Goal: Information Seeking & Learning: Learn about a topic

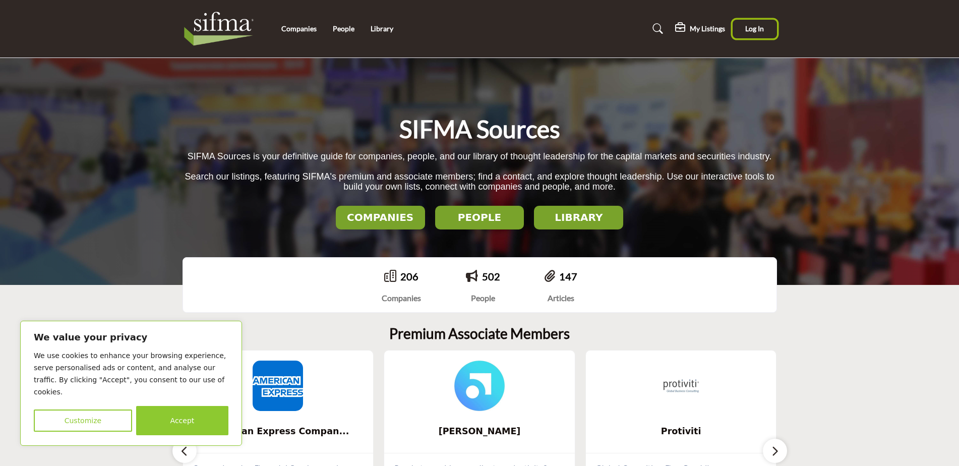
click at [756, 30] on span "Log In" at bounding box center [754, 28] width 19 height 9
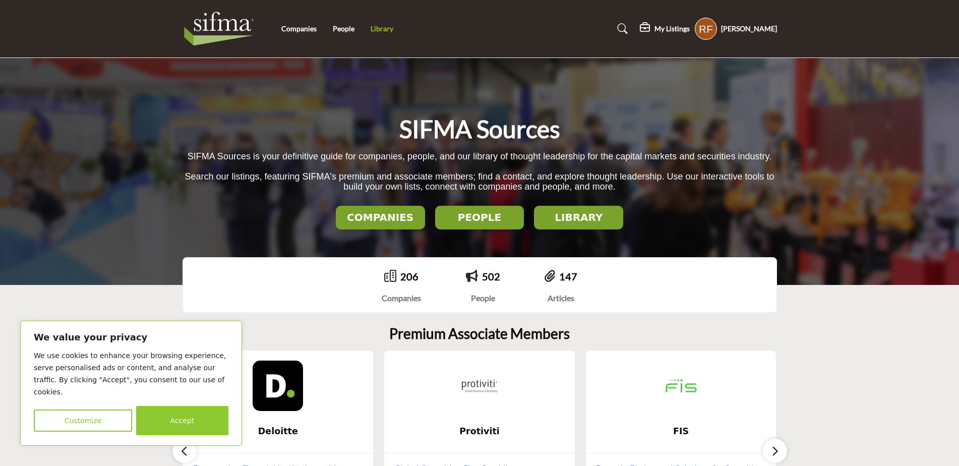
click at [383, 28] on link "Library" at bounding box center [382, 28] width 23 height 9
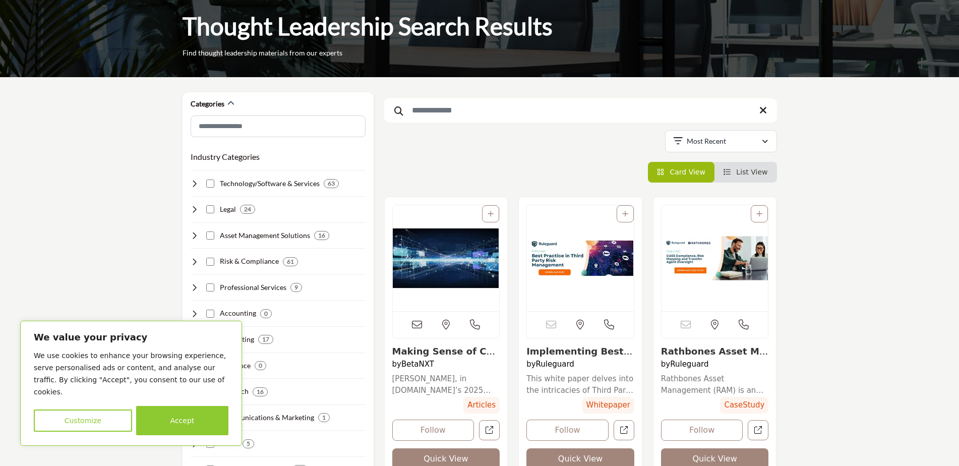
scroll to position [101, 0]
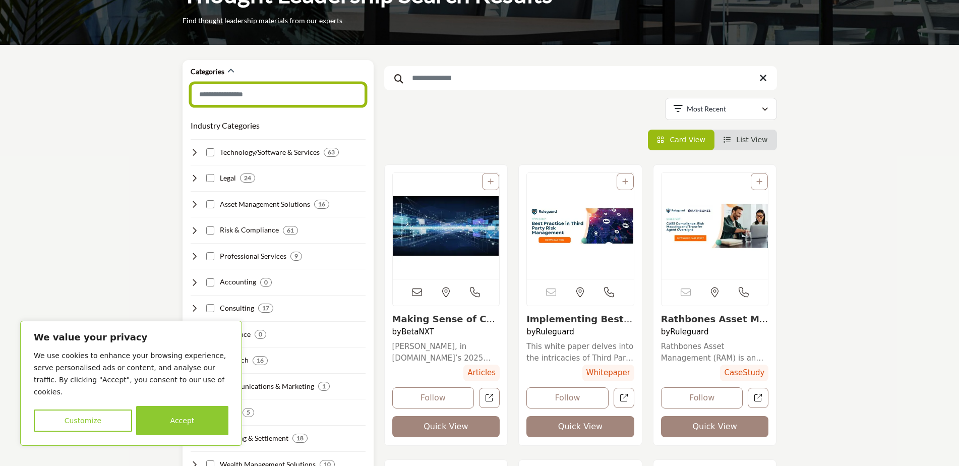
click at [322, 92] on input "Search Category" at bounding box center [278, 94] width 175 height 23
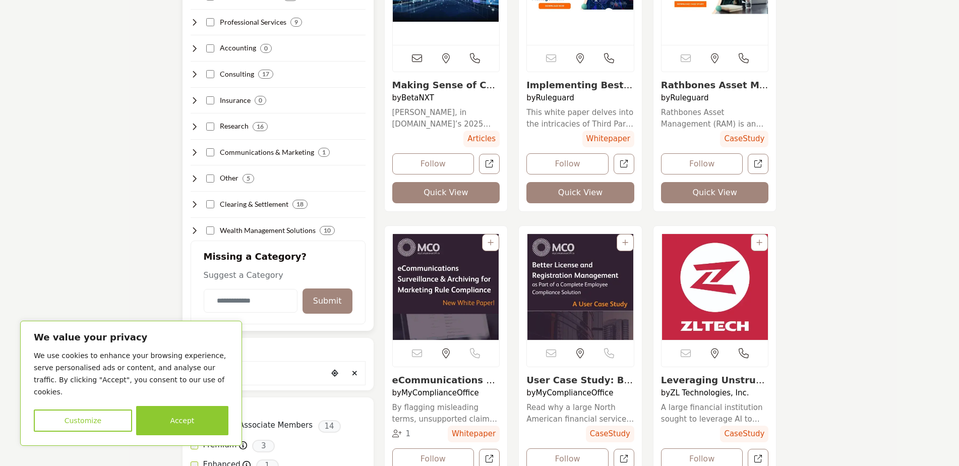
scroll to position [353, 0]
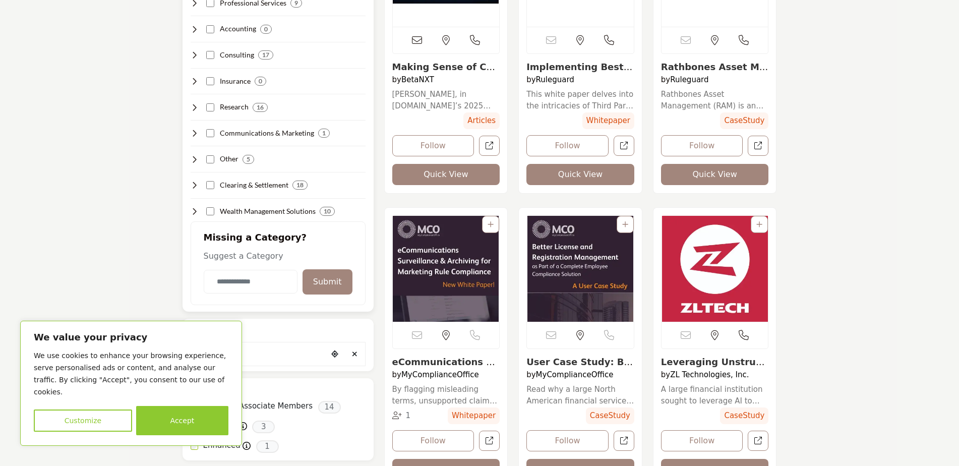
click at [269, 184] on h4 "Clearing & Settlement" at bounding box center [254, 185] width 69 height 10
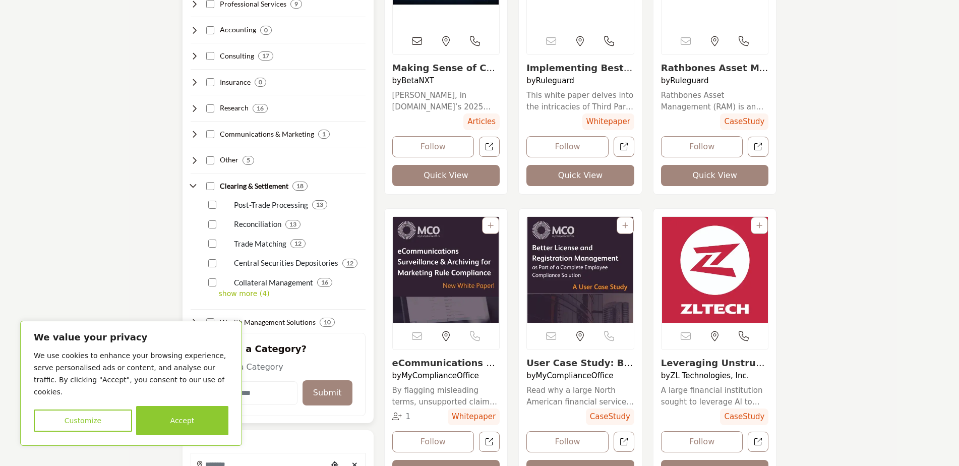
click at [304, 283] on p "Collateral Management" at bounding box center [273, 283] width 79 height 12
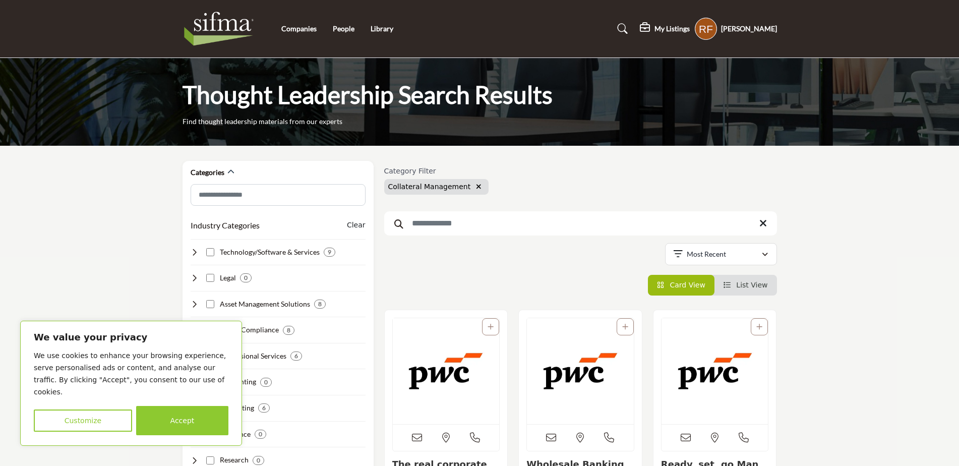
click at [476, 187] on icon "button" at bounding box center [479, 186] width 6 height 7
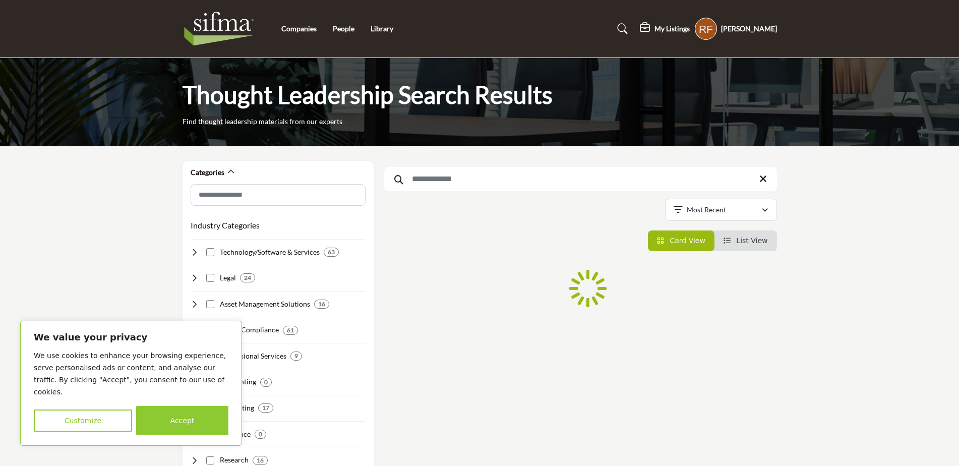
click at [446, 178] on input "Search Keyword" at bounding box center [580, 179] width 393 height 24
type input "**********"
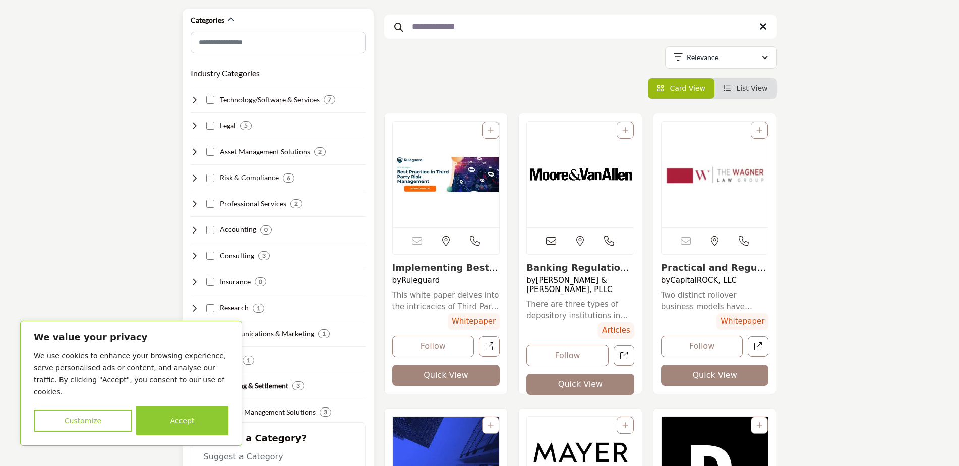
scroll to position [151, 0]
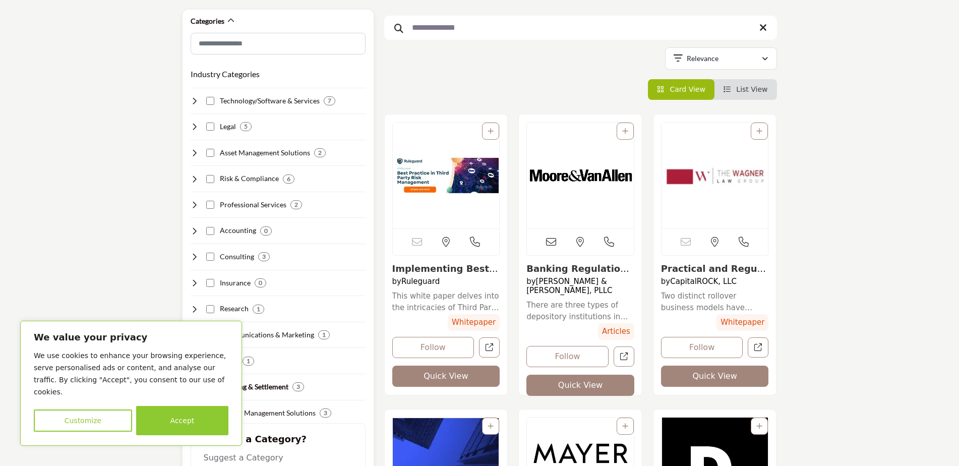
click at [288, 101] on h4 "Technology/Software & Services" at bounding box center [270, 101] width 100 height 10
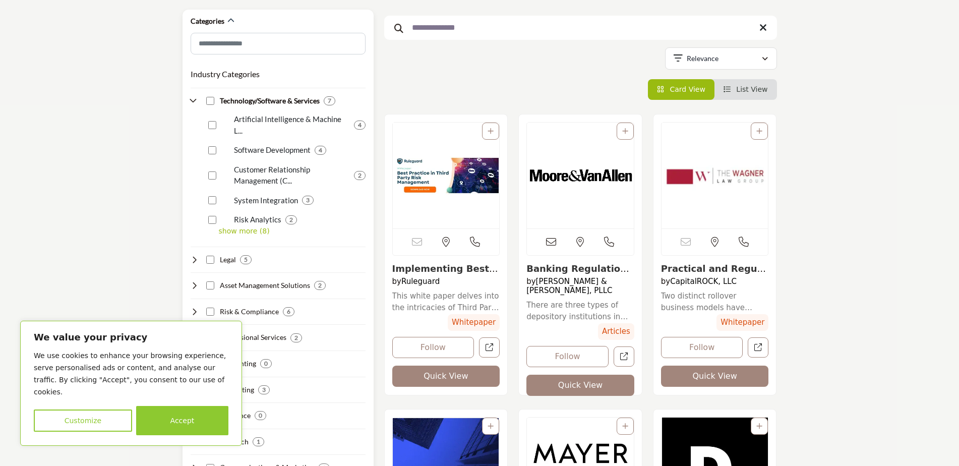
click at [247, 226] on p "show more (8)" at bounding box center [292, 231] width 147 height 11
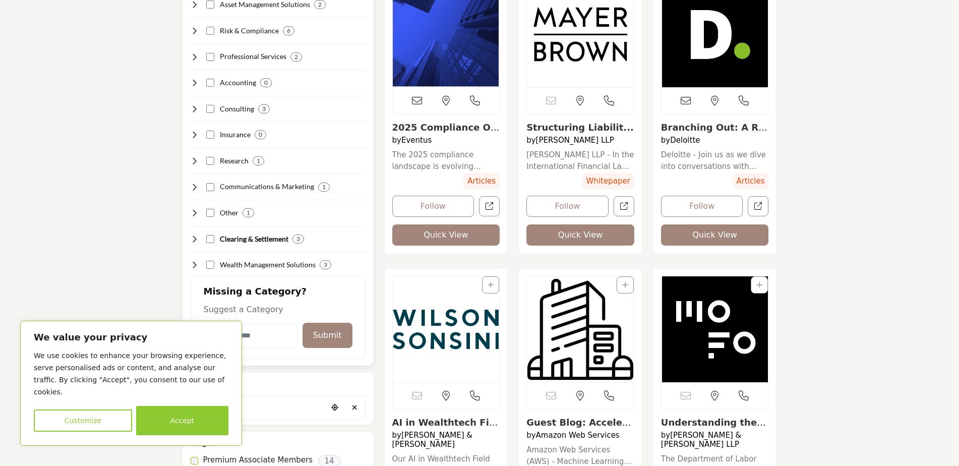
scroll to position [605, 0]
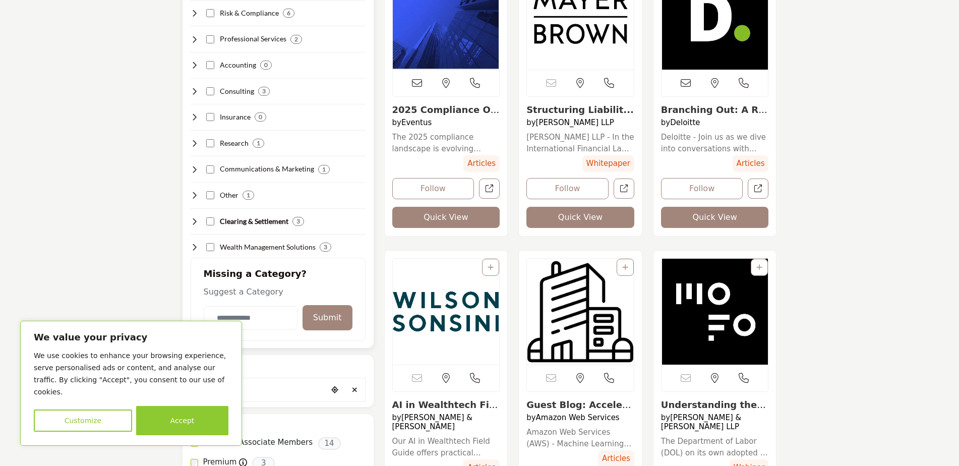
click at [261, 216] on h4 "Clearing & Settlement" at bounding box center [254, 221] width 69 height 10
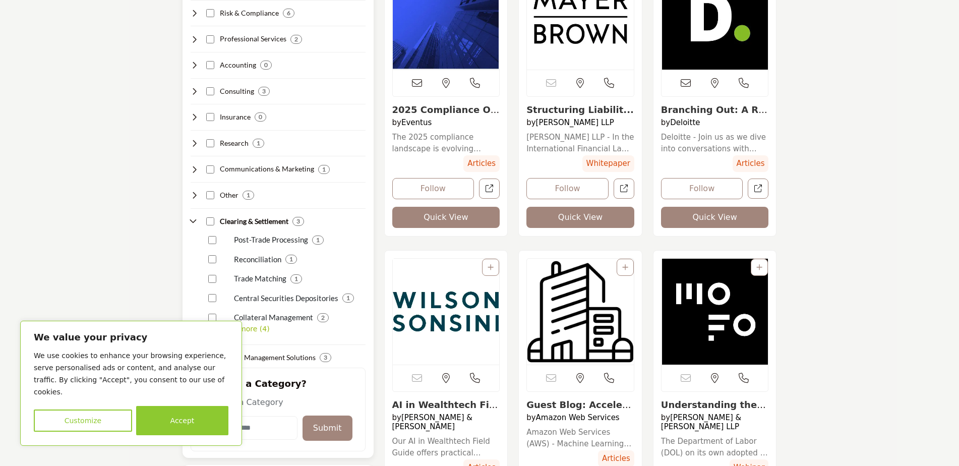
click at [295, 234] on p "Post-Trade Processing" at bounding box center [271, 240] width 74 height 12
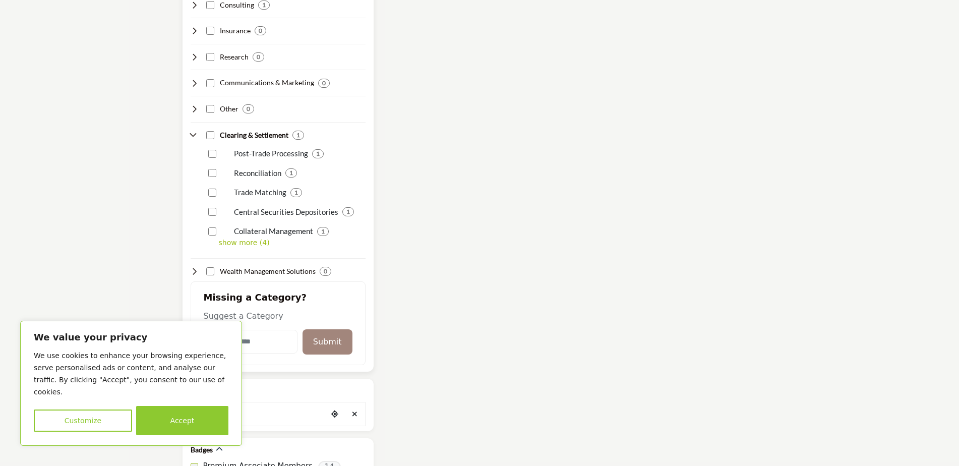
scroll to position [706, 0]
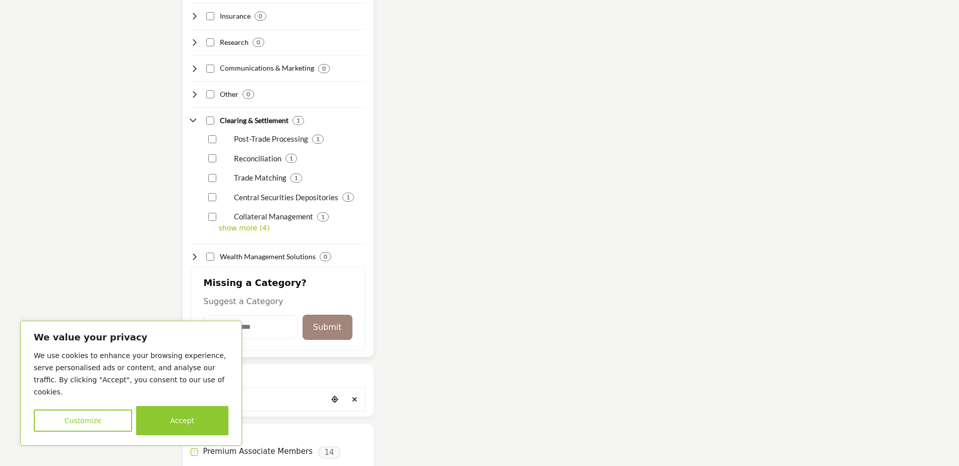
click at [248, 223] on p "show more (4)" at bounding box center [292, 228] width 147 height 11
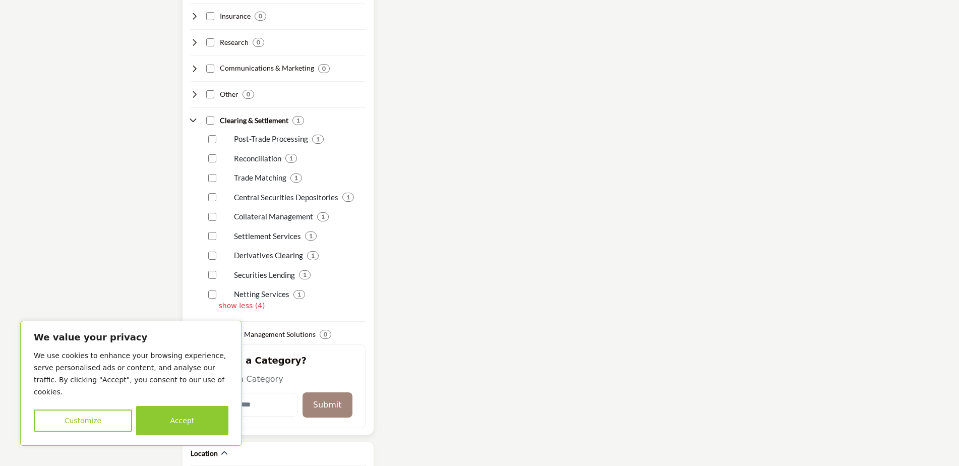
click at [277, 269] on p "Securities Lending" at bounding box center [264, 275] width 61 height 12
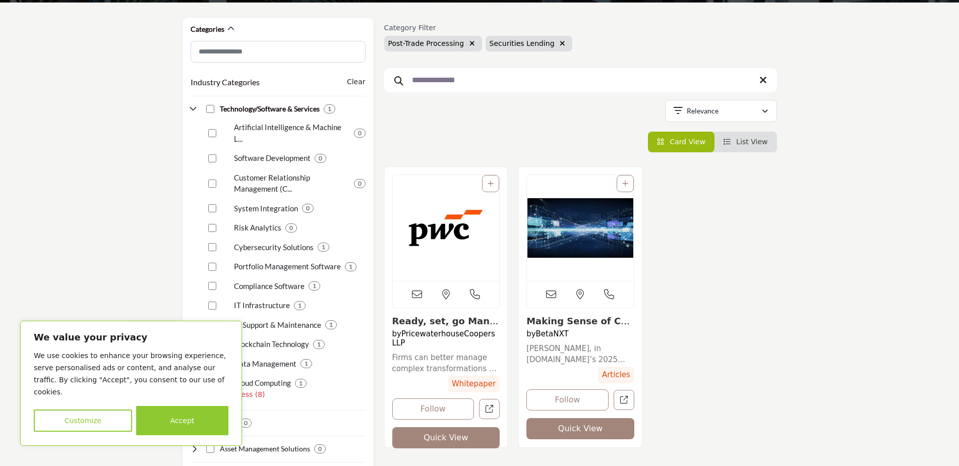
scroll to position [151, 0]
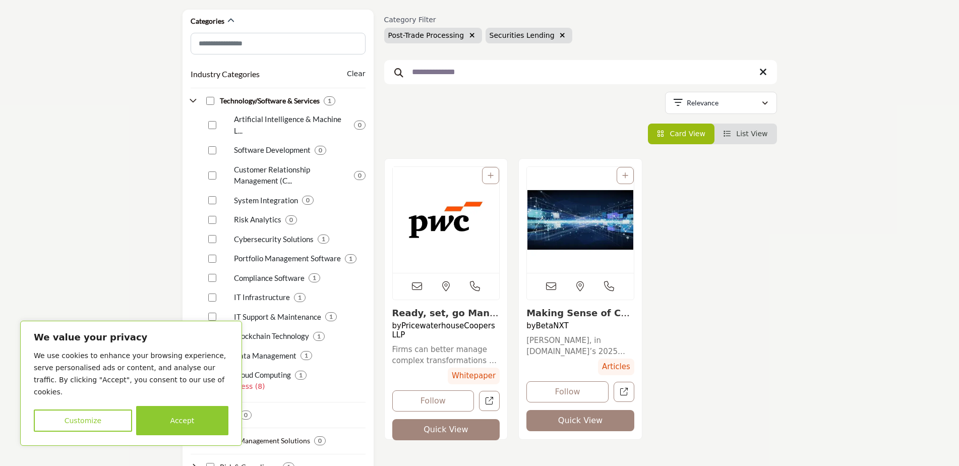
click at [470, 35] on icon "button" at bounding box center [473, 35] width 6 height 7
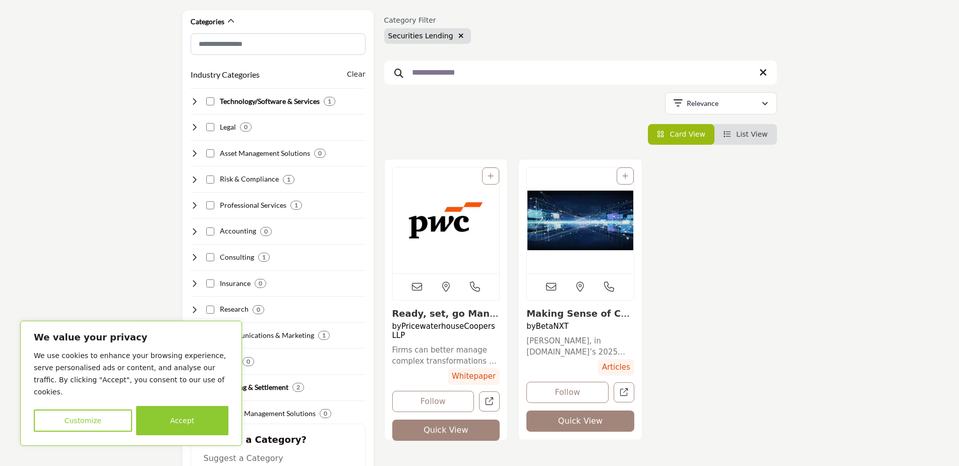
scroll to position [151, 0]
click at [763, 69] on icon at bounding box center [764, 72] width 8 height 10
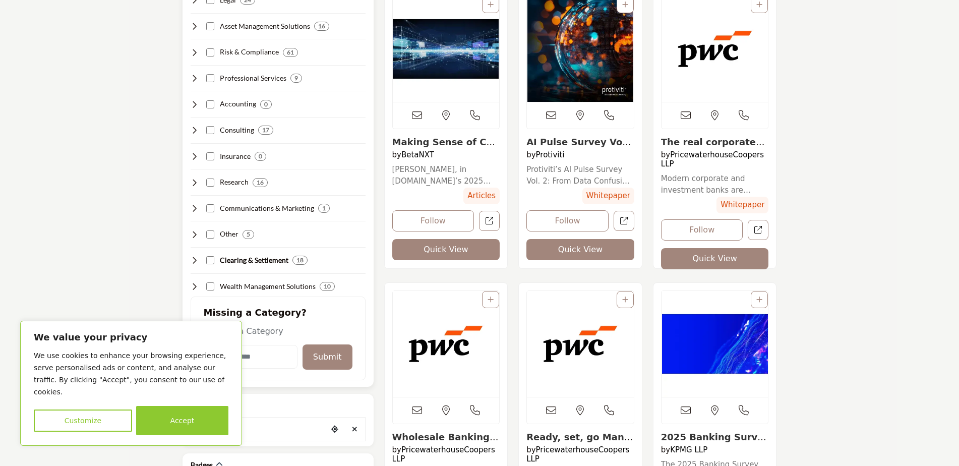
scroll to position [252, 0]
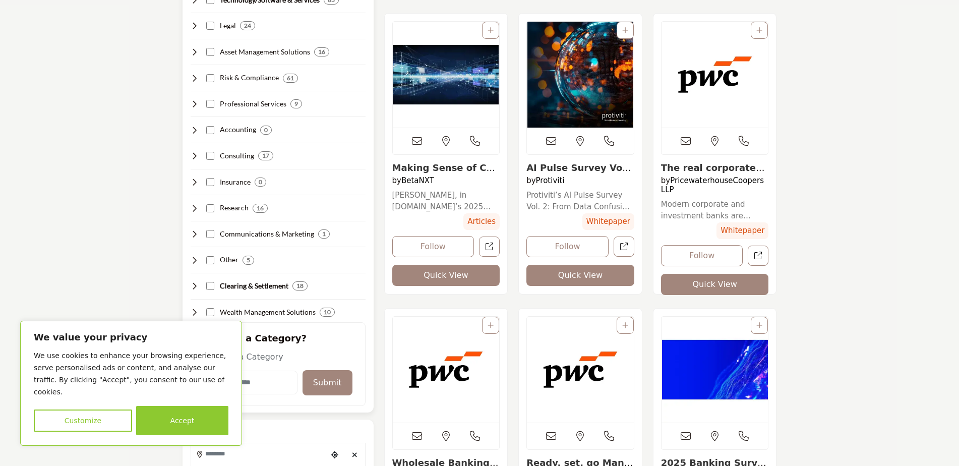
click at [192, 287] on icon at bounding box center [195, 286] width 8 height 8
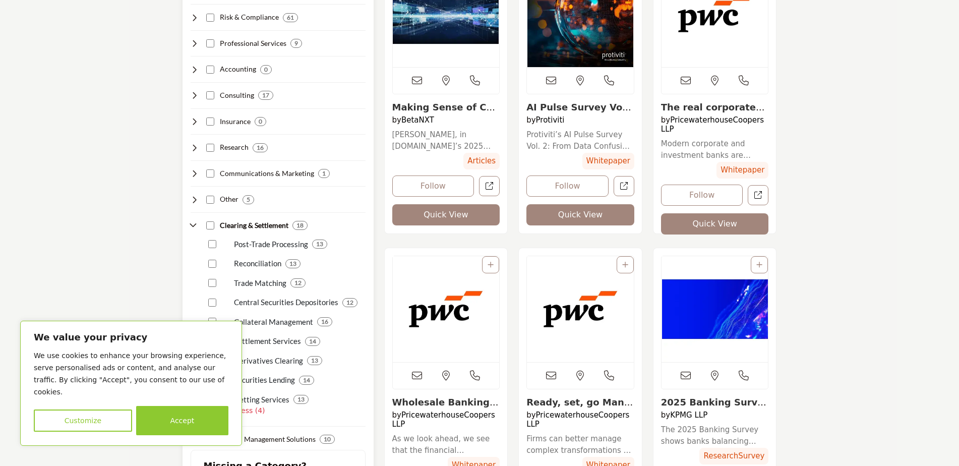
scroll to position [454, 0]
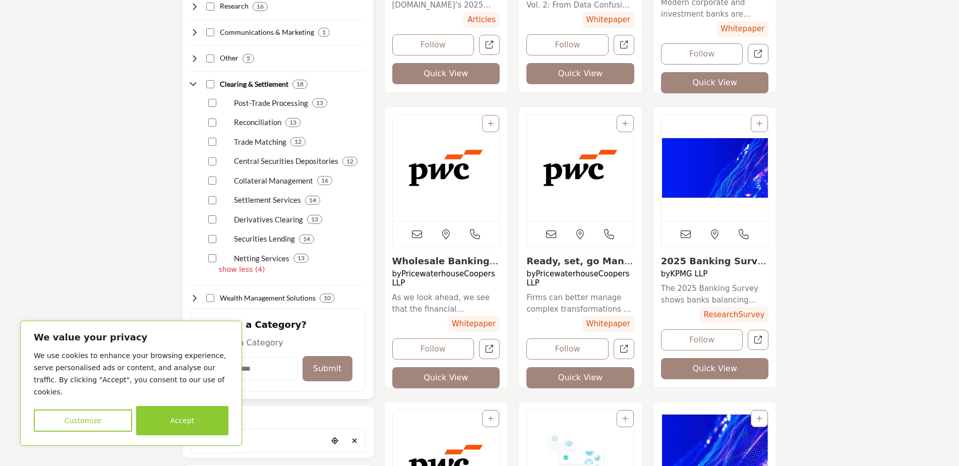
click at [252, 271] on p "show less (4)" at bounding box center [292, 269] width 147 height 11
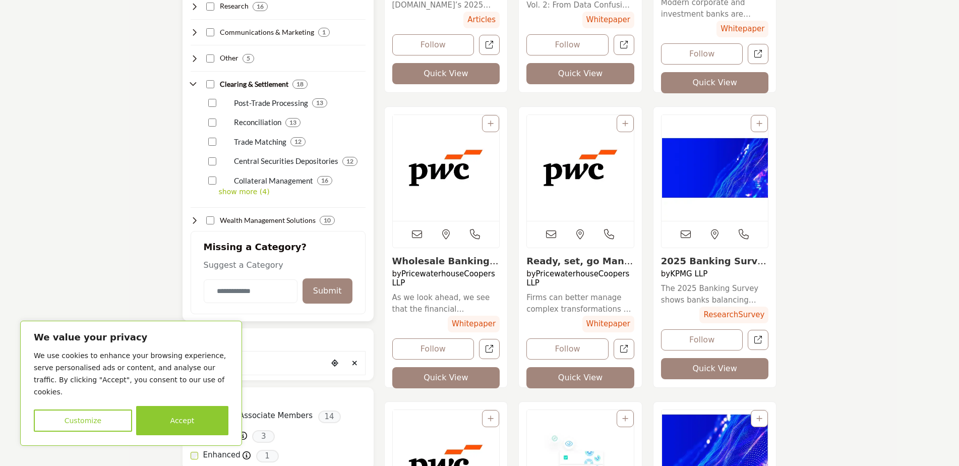
click at [226, 193] on p "show more (4)" at bounding box center [292, 192] width 147 height 11
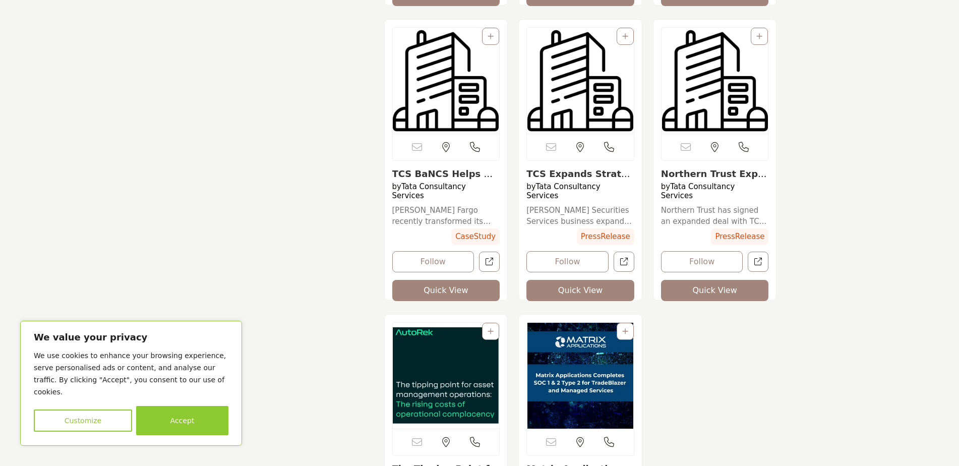
scroll to position [1261, 0]
